Goal: Task Accomplishment & Management: Complete application form

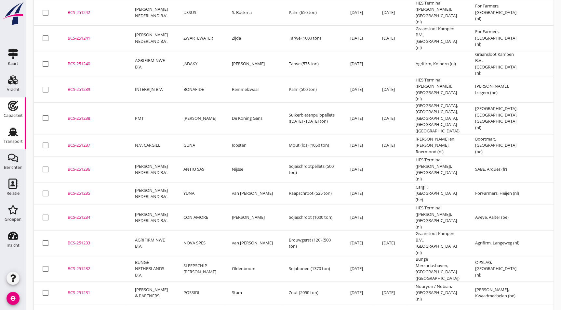
click at [16, 112] on div "Capaciteit" at bounding box center [13, 115] width 19 height 9
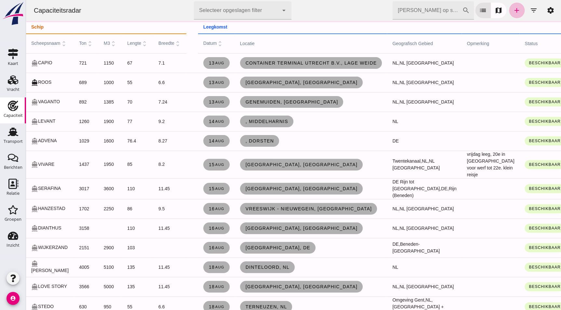
click at [513, 10] on icon "add" at bounding box center [516, 10] width 8 height 8
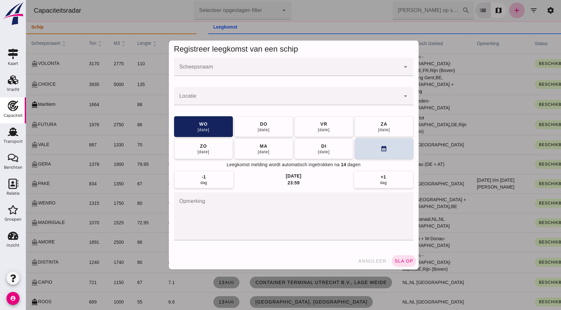
click div
click input "Scheepsnaam"
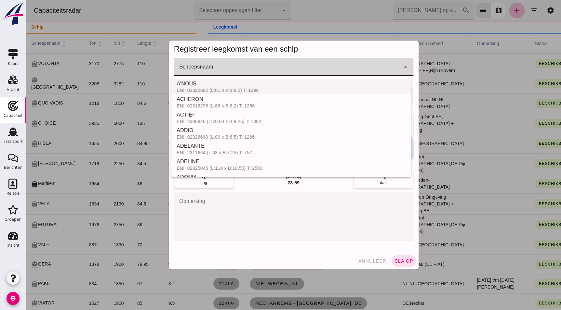
click at [231, 85] on div "A'NOUS" at bounding box center [290, 84] width 229 height 8
type input "A'NOUS"
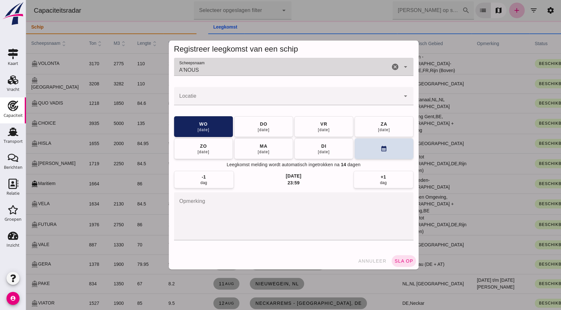
click input "A'NOUS"
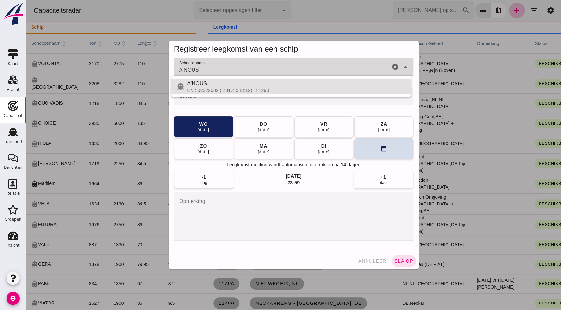
click div "A'NOUS A'NOUS"
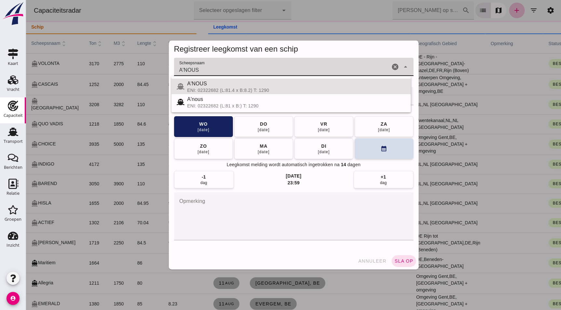
click input "A'NOUS"
click icon "cancel"
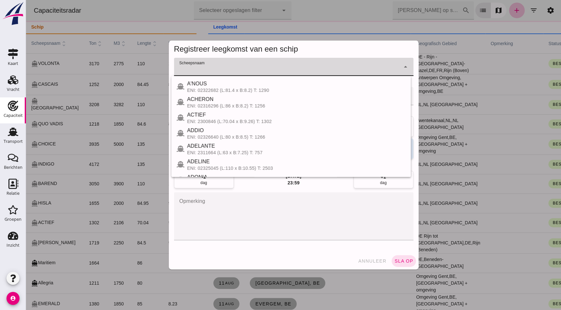
click input "Scheepsnaam"
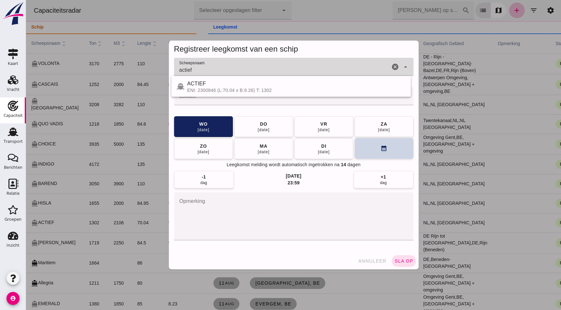
click at [231, 82] on div "ACTIEF" at bounding box center [296, 84] width 218 height 8
type input "ACTIEF"
click button "calendar_month"
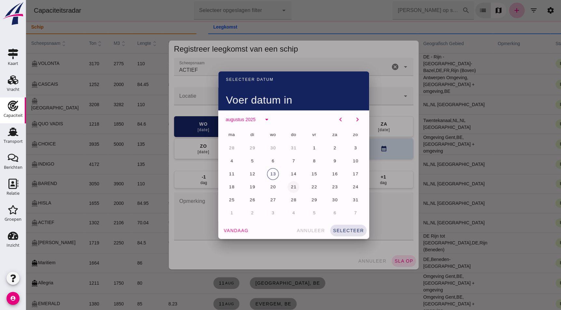
click span "21"
click span "selecteer"
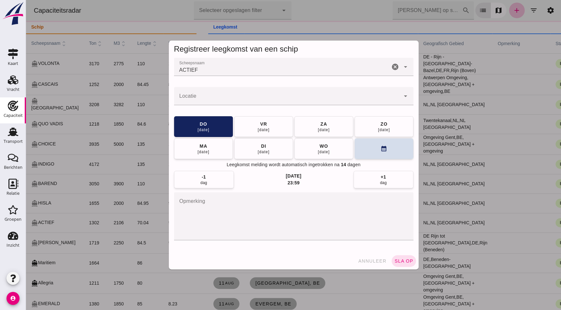
click input "Locatie"
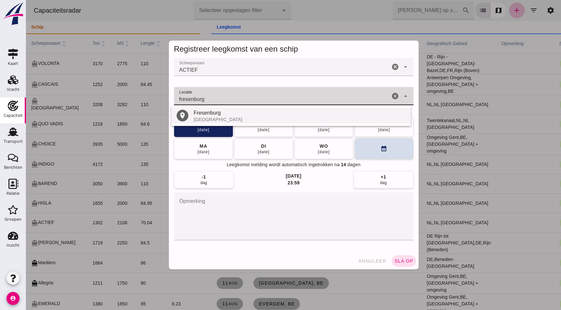
click at [241, 110] on div "Fresenburg" at bounding box center [299, 113] width 212 height 8
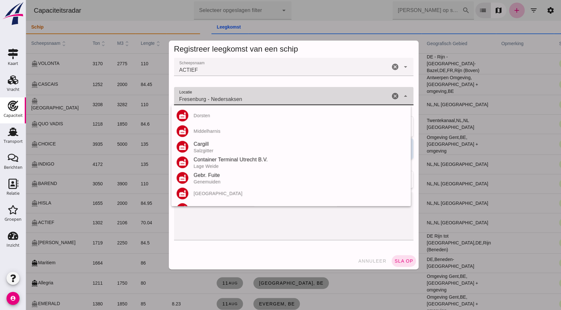
drag, startPoint x: 259, startPoint y: 99, endPoint x: 210, endPoint y: 102, distance: 49.8
click input "Fresenburg - Nedersaksen"
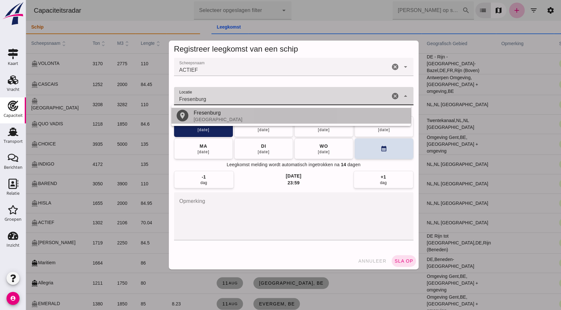
click at [221, 119] on div "[GEOGRAPHIC_DATA]" at bounding box center [299, 119] width 212 height 5
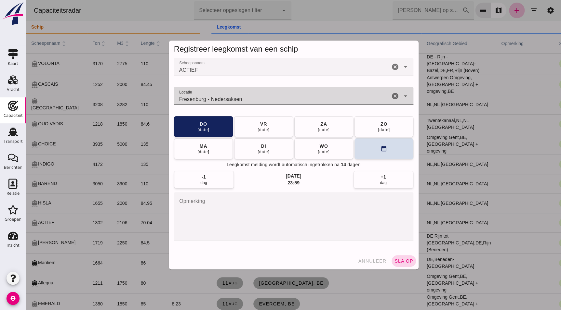
type input "Fresenburg - Nedersaksen"
click span "sla op"
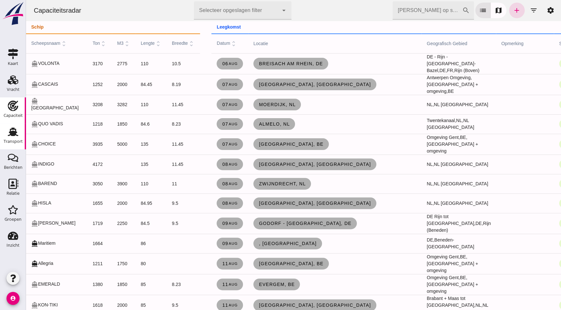
click at [15, 136] on icon "Transport" at bounding box center [13, 132] width 10 height 10
